Goal: Information Seeking & Learning: Learn about a topic

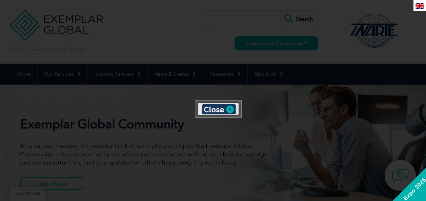
scroll to position [297, 0]
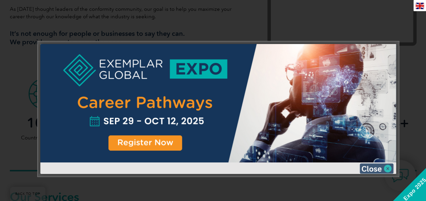
click at [387, 166] on img at bounding box center [376, 169] width 34 height 10
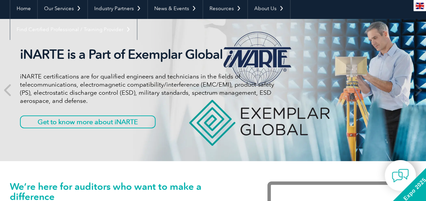
scroll to position [0, 0]
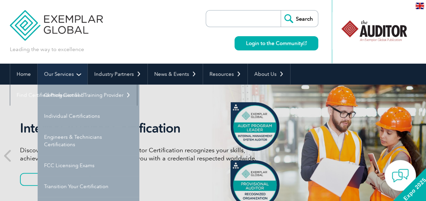
click at [79, 75] on link "Our Services" at bounding box center [63, 74] width 50 height 21
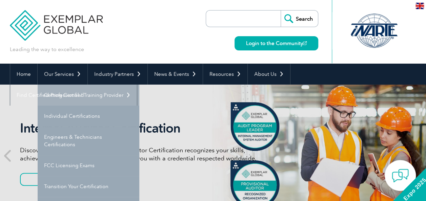
click at [77, 95] on link "Getting Certified" at bounding box center [89, 95] width 102 height 21
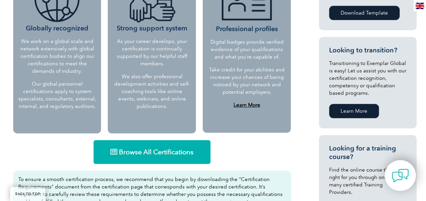
scroll to position [390, 0]
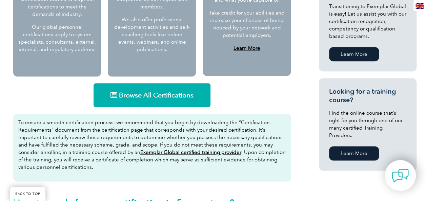
click at [159, 101] on link "Browse All Certifications" at bounding box center [152, 95] width 117 height 24
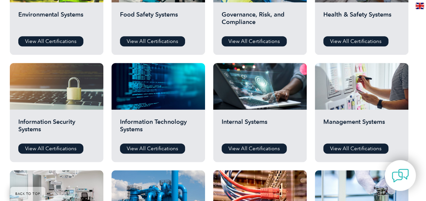
scroll to position [335, 0]
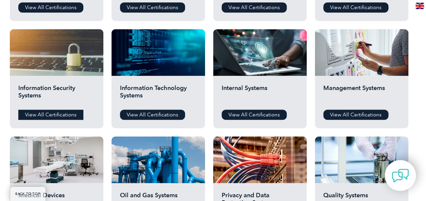
click at [56, 117] on link "View All Certifications" at bounding box center [50, 115] width 65 height 10
click at [149, 117] on link "View All Certifications" at bounding box center [152, 115] width 65 height 10
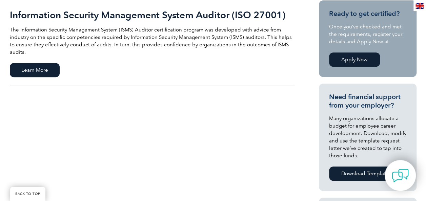
scroll to position [102, 0]
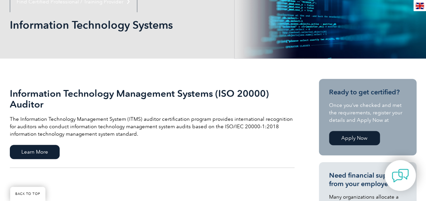
scroll to position [136, 0]
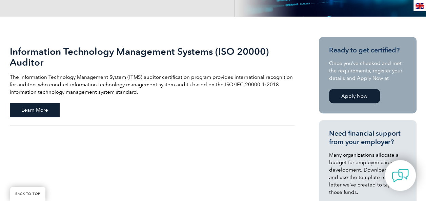
click at [18, 114] on span "Learn More" at bounding box center [35, 110] width 50 height 14
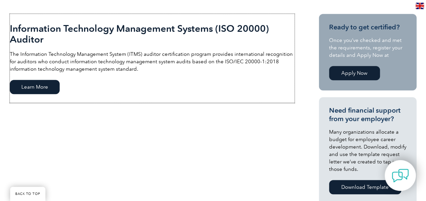
scroll to position [169, 0]
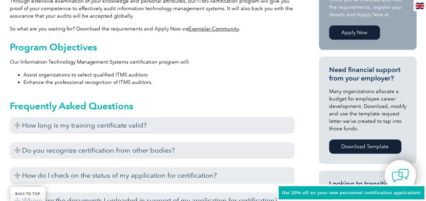
scroll to position [271, 0]
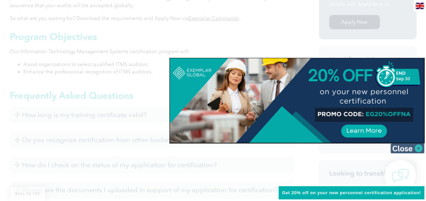
click at [418, 148] on img at bounding box center [407, 148] width 34 height 10
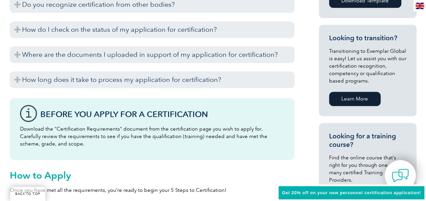
scroll to position [474, 0]
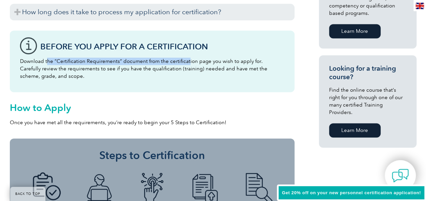
drag, startPoint x: 48, startPoint y: 62, endPoint x: 185, endPoint y: 54, distance: 137.5
click at [185, 54] on div "Before You Apply For a Certification Download the “Certification Requirements” …" at bounding box center [152, 61] width 285 height 62
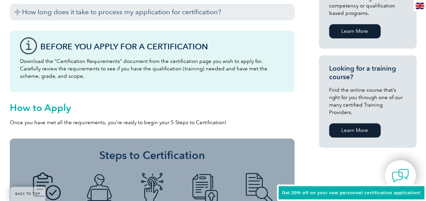
drag, startPoint x: 185, startPoint y: 54, endPoint x: 187, endPoint y: 81, distance: 26.5
click at [187, 81] on div "Before You Apply For a Certification Download the “Certification Requirements” …" at bounding box center [152, 61] width 285 height 62
drag, startPoint x: 183, startPoint y: 63, endPoint x: 230, endPoint y: 59, distance: 47.0
click at [230, 59] on p "Download the “Certification Requirements” document from the certification page …" at bounding box center [152, 69] width 264 height 22
drag, startPoint x: 24, startPoint y: 68, endPoint x: 264, endPoint y: 75, distance: 239.3
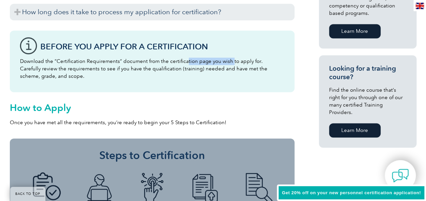
click at [264, 75] on p "Download the “Certification Requirements” document from the certification page …" at bounding box center [152, 69] width 264 height 22
click at [106, 74] on p "Download the “Certification Requirements” document from the certification page …" at bounding box center [152, 69] width 264 height 22
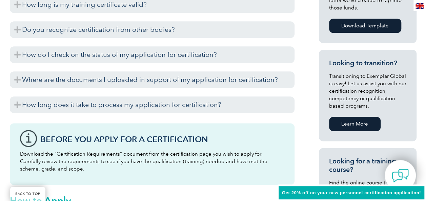
scroll to position [373, 0]
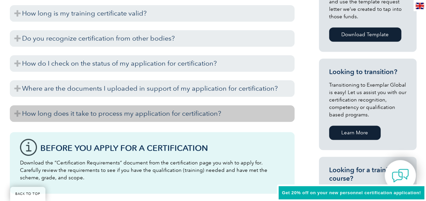
click at [15, 111] on h3 "How long does it take to process my application for certification?" at bounding box center [152, 113] width 285 height 17
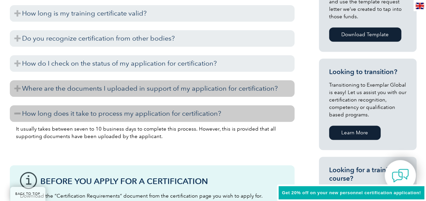
click at [20, 87] on h3 "Where are the documents I uploaded in support of my application for certificati…" at bounding box center [152, 88] width 285 height 17
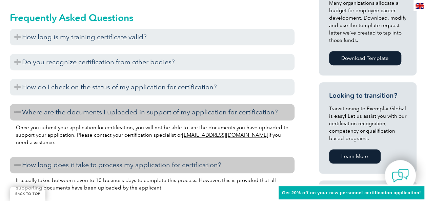
scroll to position [339, 0]
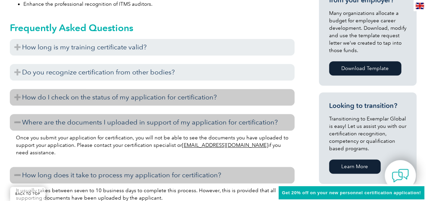
click at [87, 98] on h3 "How do I check on the status of my application for certification?" at bounding box center [152, 97] width 285 height 17
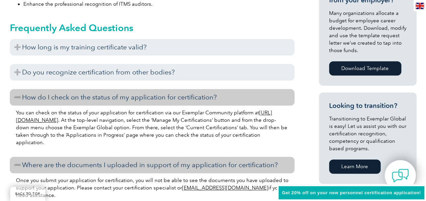
drag, startPoint x: 17, startPoint y: 116, endPoint x: 94, endPoint y: 107, distance: 77.7
click at [94, 107] on div "You can check on the status of your application for certification via our Exemp…" at bounding box center [152, 129] width 285 height 46
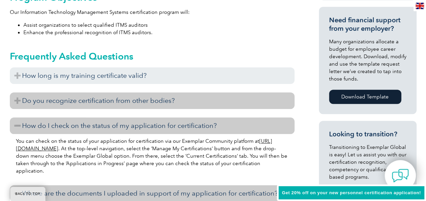
scroll to position [305, 0]
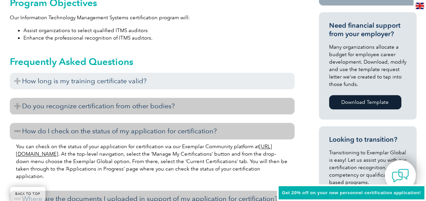
click at [17, 104] on h3 "Do you recognize certification from other bodies?" at bounding box center [152, 106] width 285 height 17
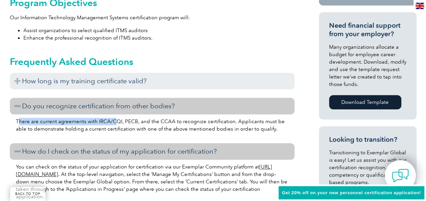
drag, startPoint x: 18, startPoint y: 121, endPoint x: 115, endPoint y: 118, distance: 97.6
click at [115, 118] on p "There are current agreements with IRCA/CQI, PECB, and the CCAA to recognize cer…" at bounding box center [152, 125] width 272 height 15
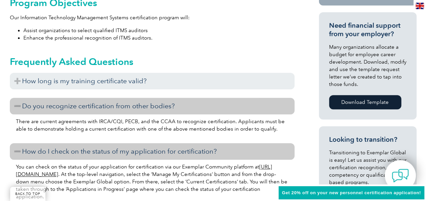
drag, startPoint x: 115, startPoint y: 118, endPoint x: 131, endPoint y: 125, distance: 17.1
click at [131, 125] on p "There are current agreements with IRCA/CQI, PECB, and the CCAA to recognize cer…" at bounding box center [152, 125] width 272 height 15
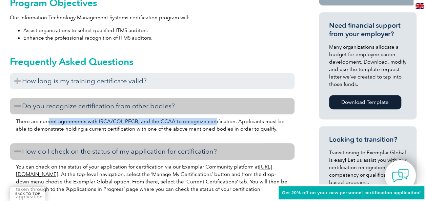
drag, startPoint x: 47, startPoint y: 123, endPoint x: 211, endPoint y: 121, distance: 163.3
click at [211, 121] on p "There are current agreements with IRCA/CQI, PECB, and the CCAA to recognize cer…" at bounding box center [152, 125] width 272 height 15
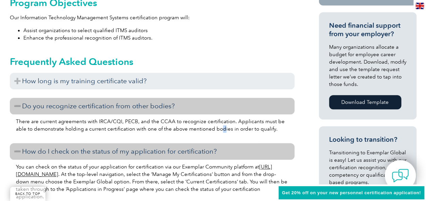
drag, startPoint x: 211, startPoint y: 121, endPoint x: 208, endPoint y: 127, distance: 6.4
click at [208, 127] on p "There are current agreements with IRCA/CQI, PECB, and the CCAA to recognize cer…" at bounding box center [152, 125] width 272 height 15
drag, startPoint x: 208, startPoint y: 127, endPoint x: 169, endPoint y: 135, distance: 39.5
click at [169, 135] on div "There are current agreements with IRCA/CQI, PECB, and the CCAA to recognize cer…" at bounding box center [152, 127] width 285 height 24
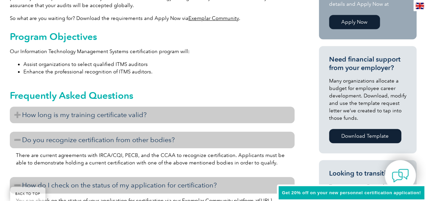
click at [20, 112] on h3 "How long is my training certificate valid?" at bounding box center [152, 115] width 285 height 17
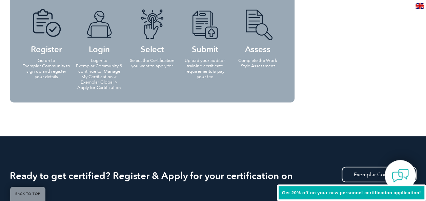
scroll to position [711, 0]
